Goal: Navigation & Orientation: Find specific page/section

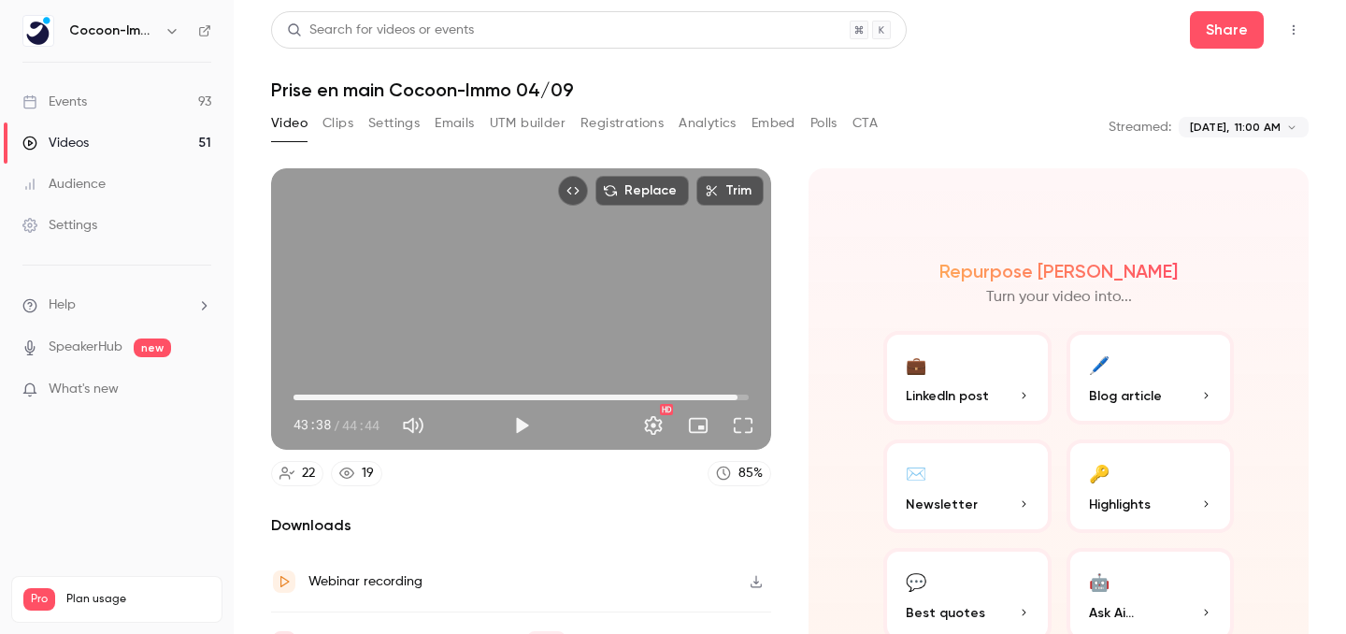
click at [94, 95] on link "Events 93" at bounding box center [117, 101] width 234 height 41
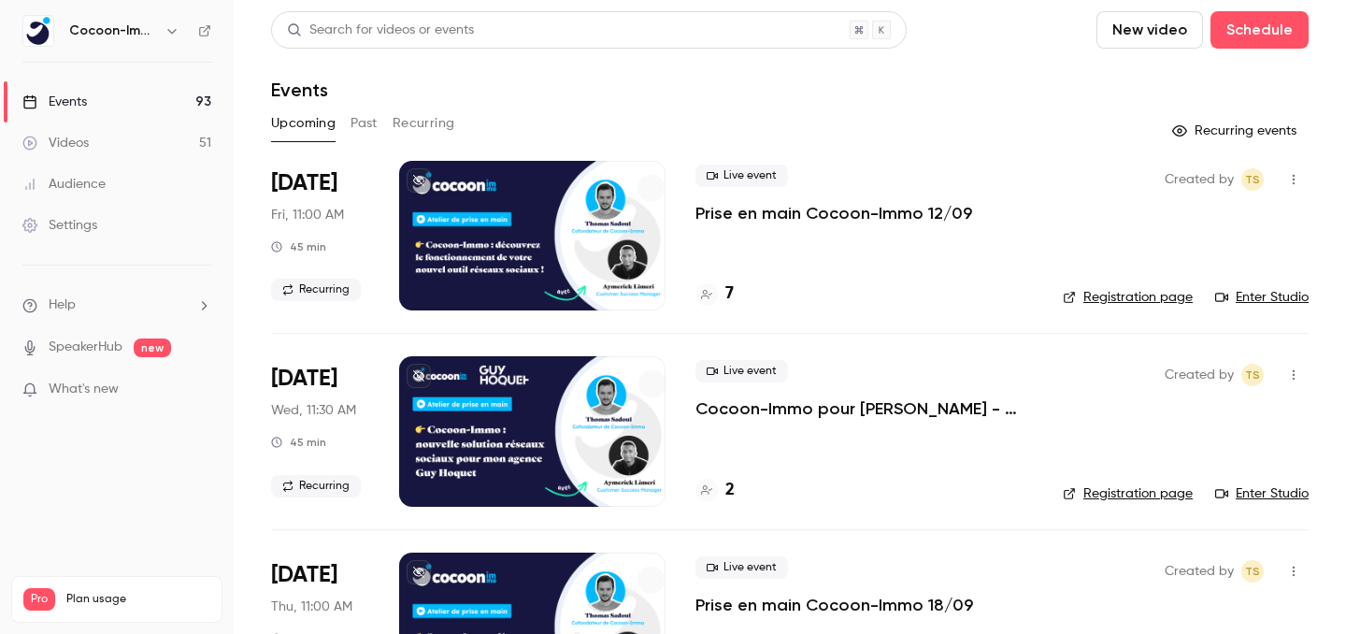
click at [723, 293] on div "7" at bounding box center [714, 293] width 38 height 25
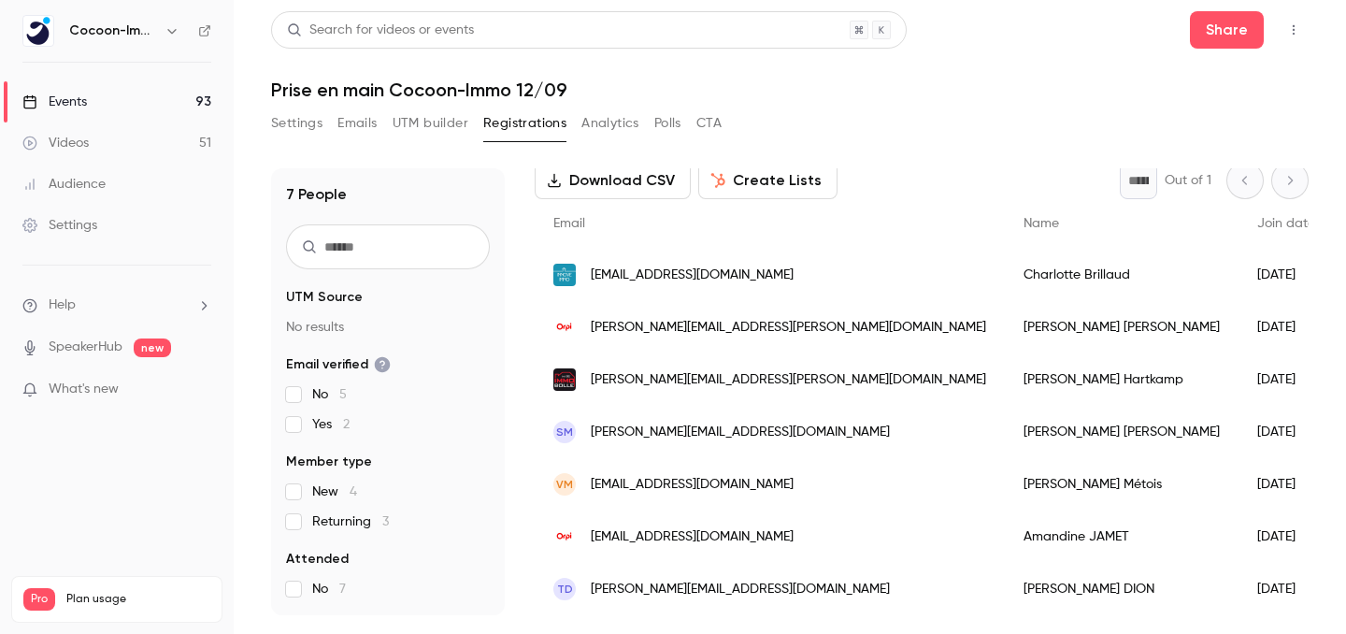
click at [87, 96] on div "Events" at bounding box center [54, 102] width 64 height 19
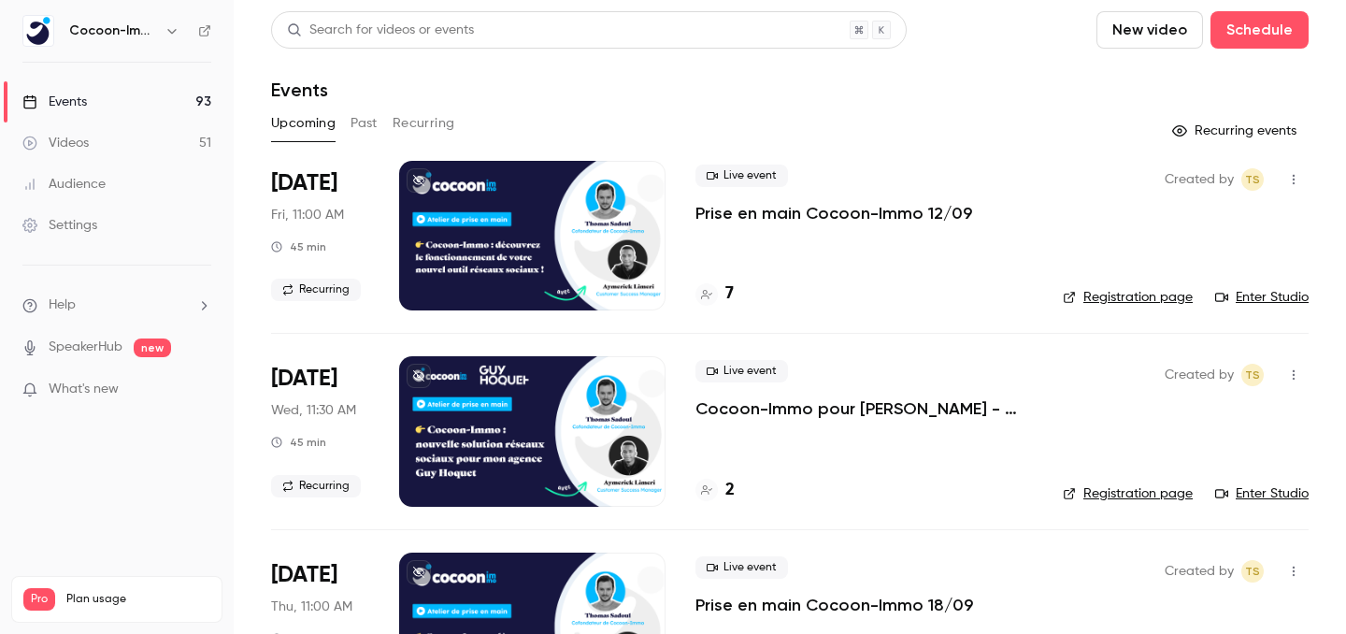
click at [1266, 302] on link "Enter Studio" at bounding box center [1261, 297] width 93 height 19
